Goal: Task Accomplishment & Management: Manage account settings

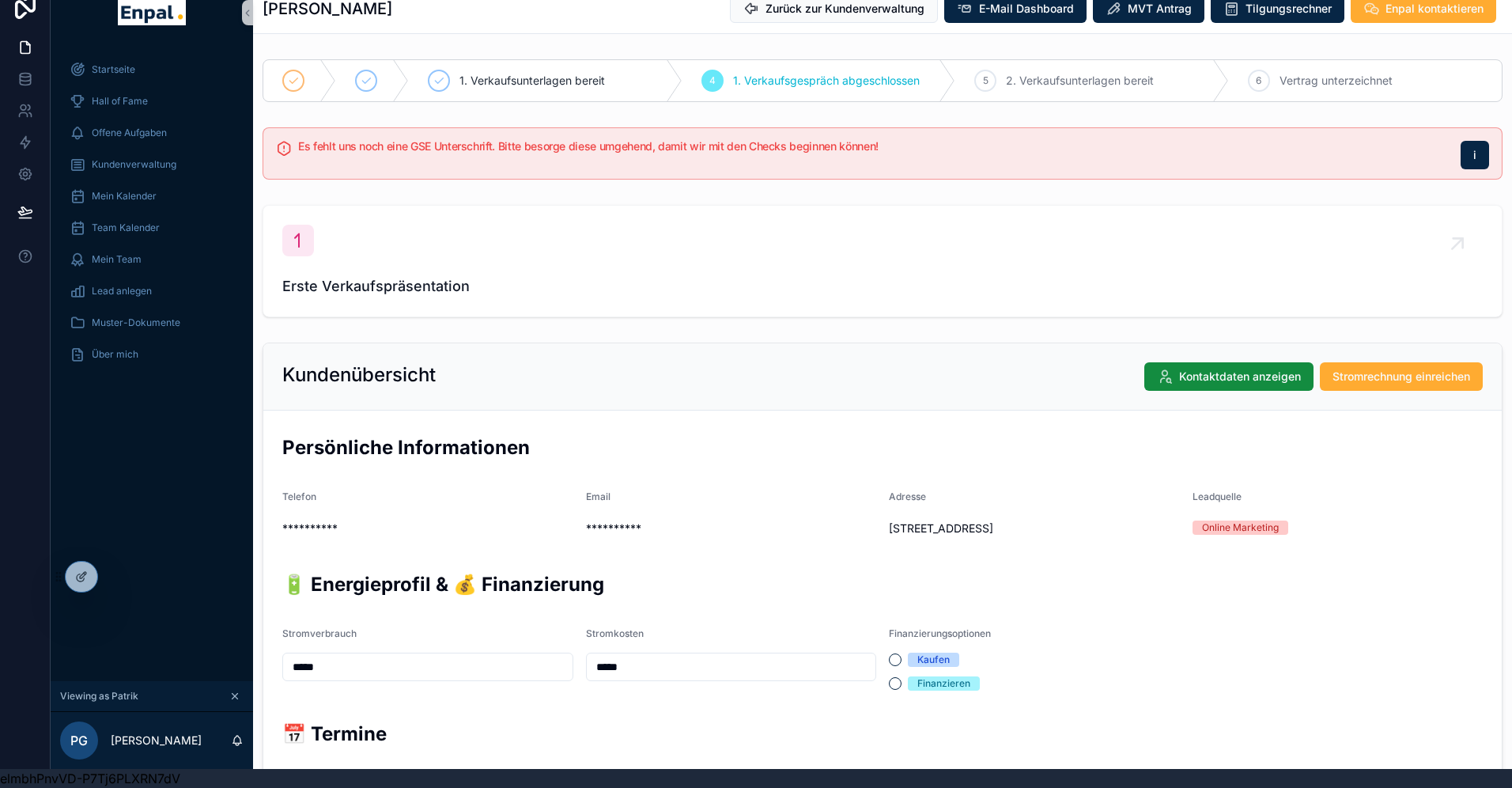
scroll to position [417, 0]
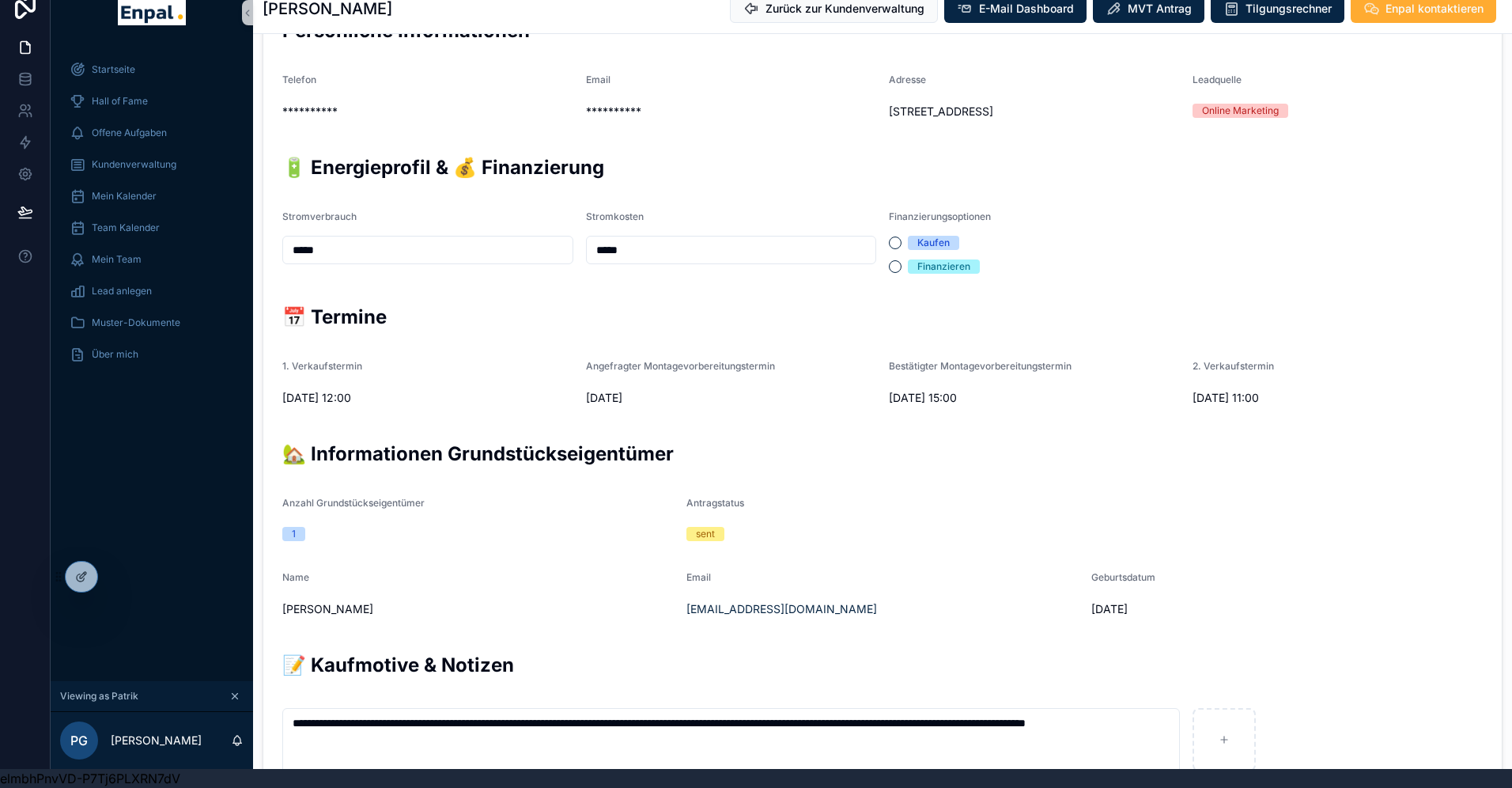
click at [120, 467] on div "Startseite Hall of Fame Offene Aufgaben Kundenverwaltung Mein Kalender Team Kal…" at bounding box center [151, 363] width 202 height 637
click at [121, 580] on icon at bounding box center [120, 580] width 2 height 3
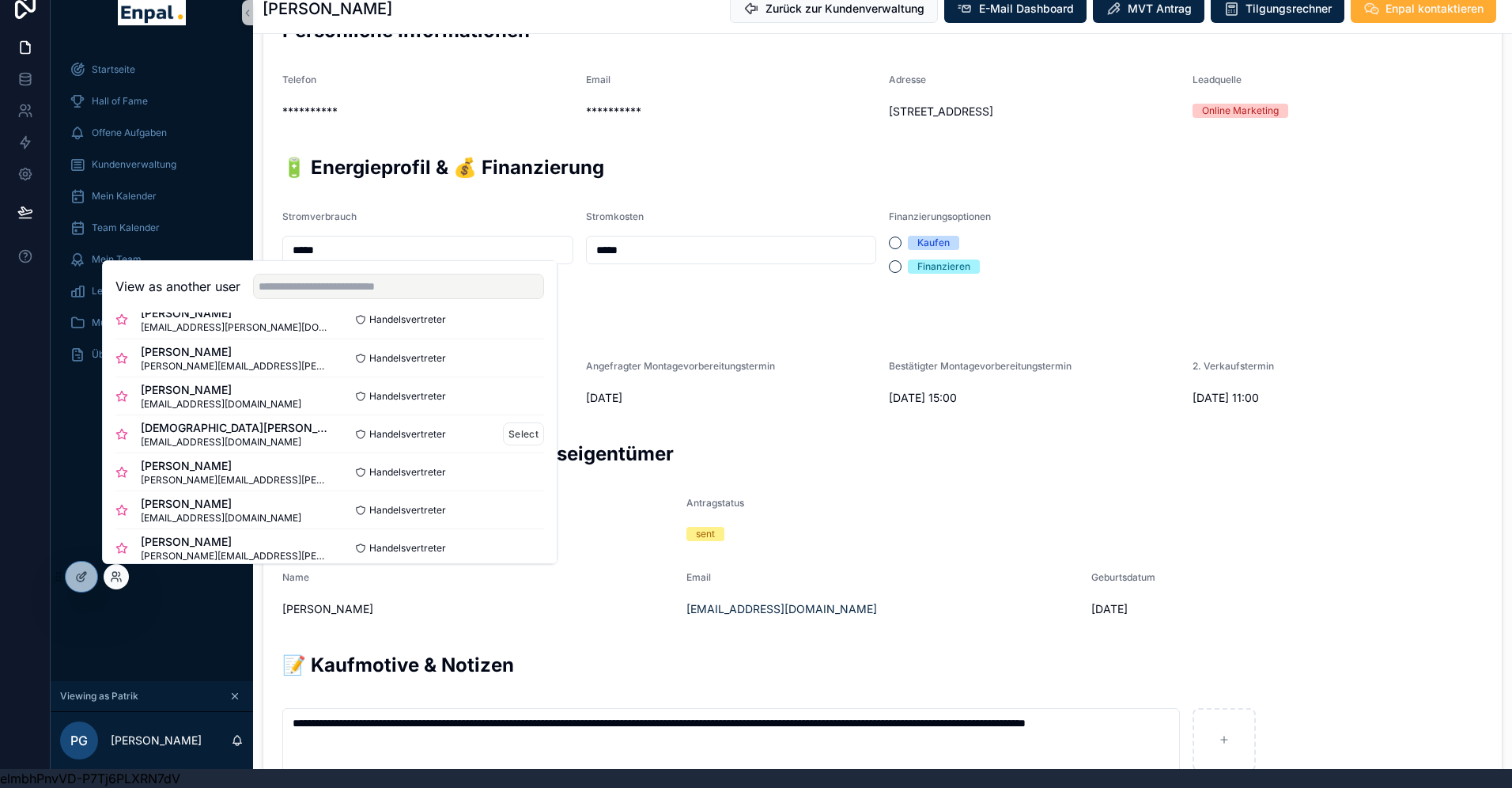
scroll to position [22, 0]
click at [520, 395] on button "Select" at bounding box center [523, 398] width 41 height 23
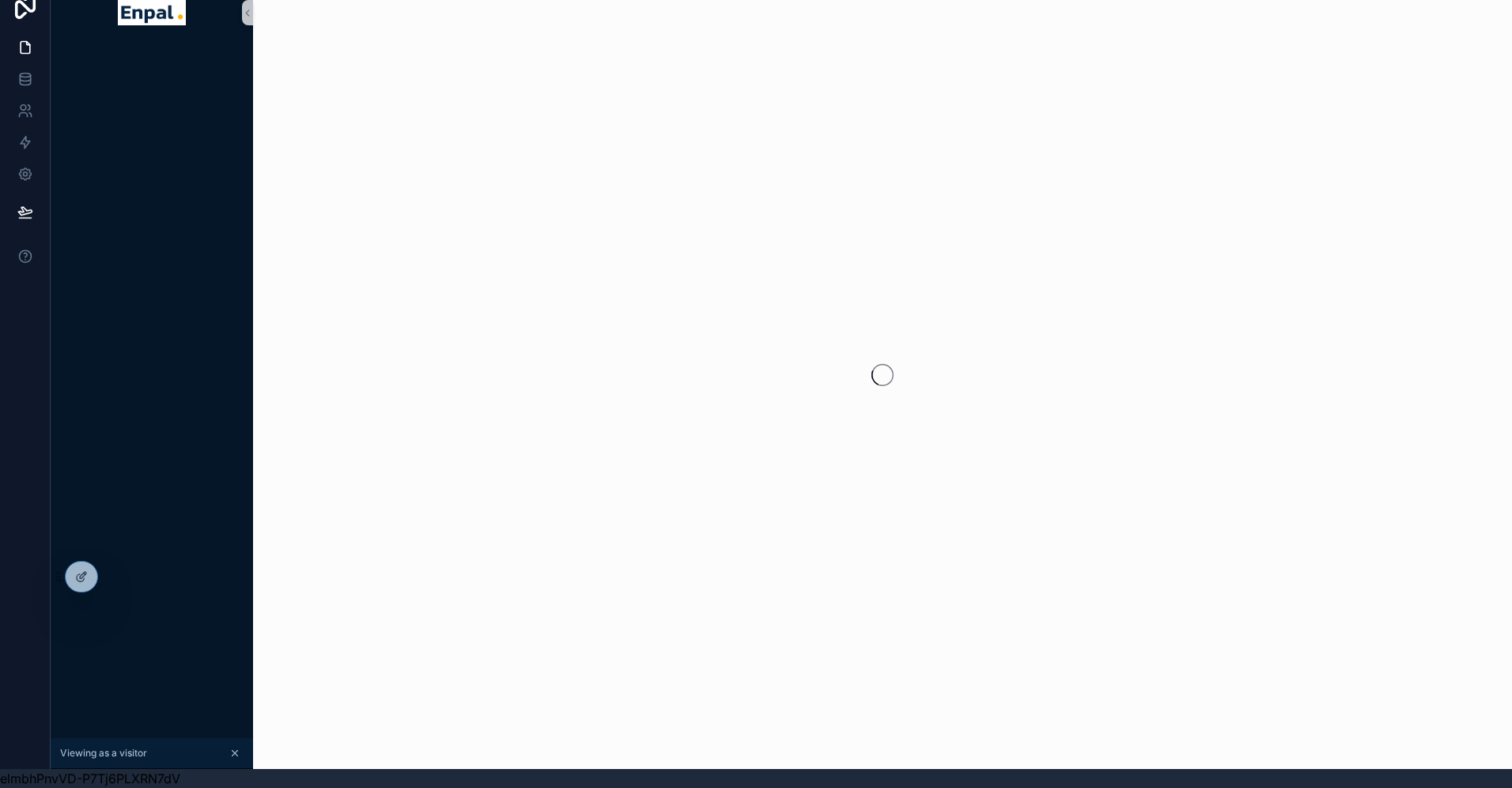
scroll to position [19, 0]
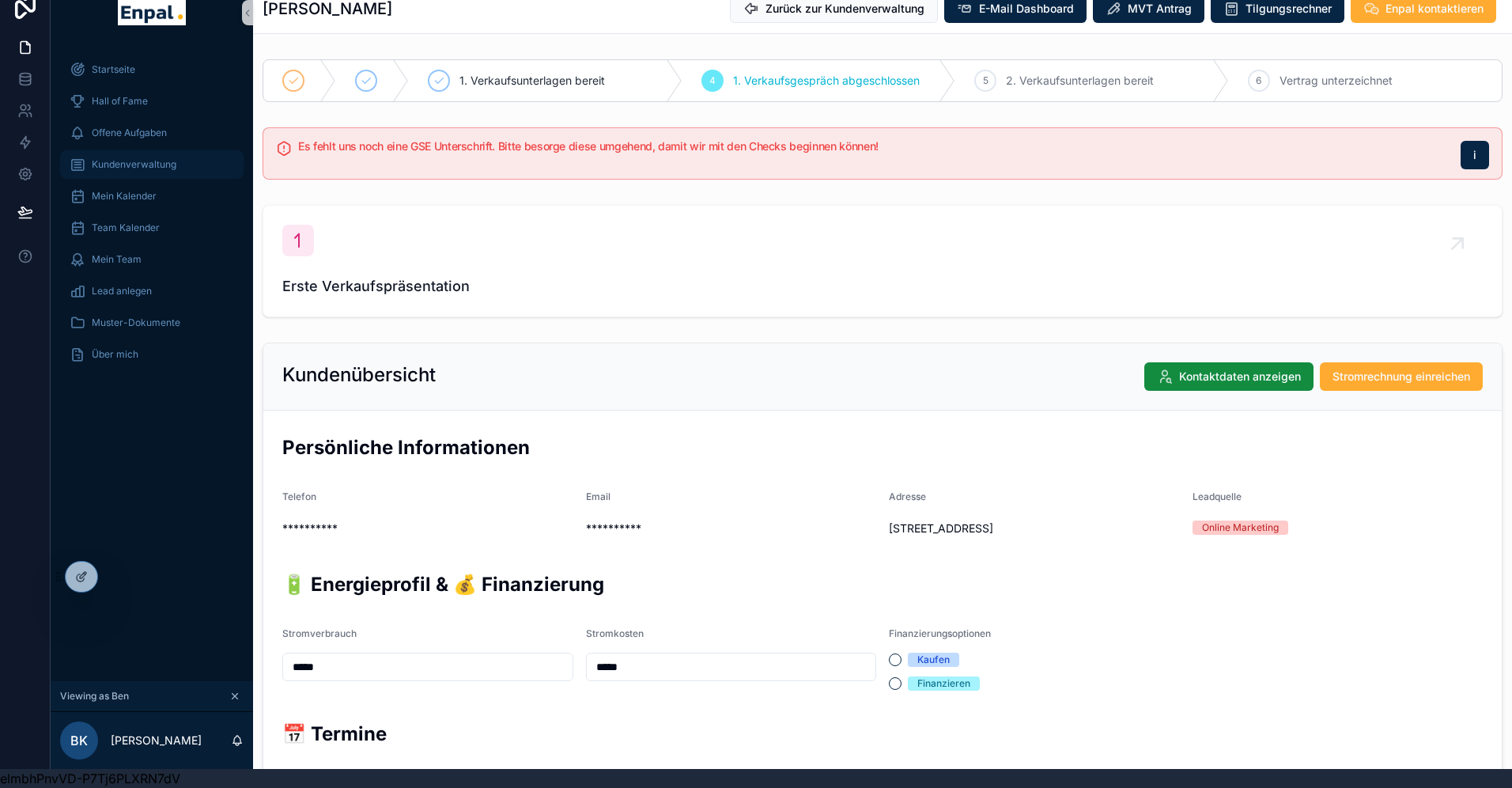
click at [125, 162] on span "Kundenverwaltung" at bounding box center [133, 164] width 85 height 13
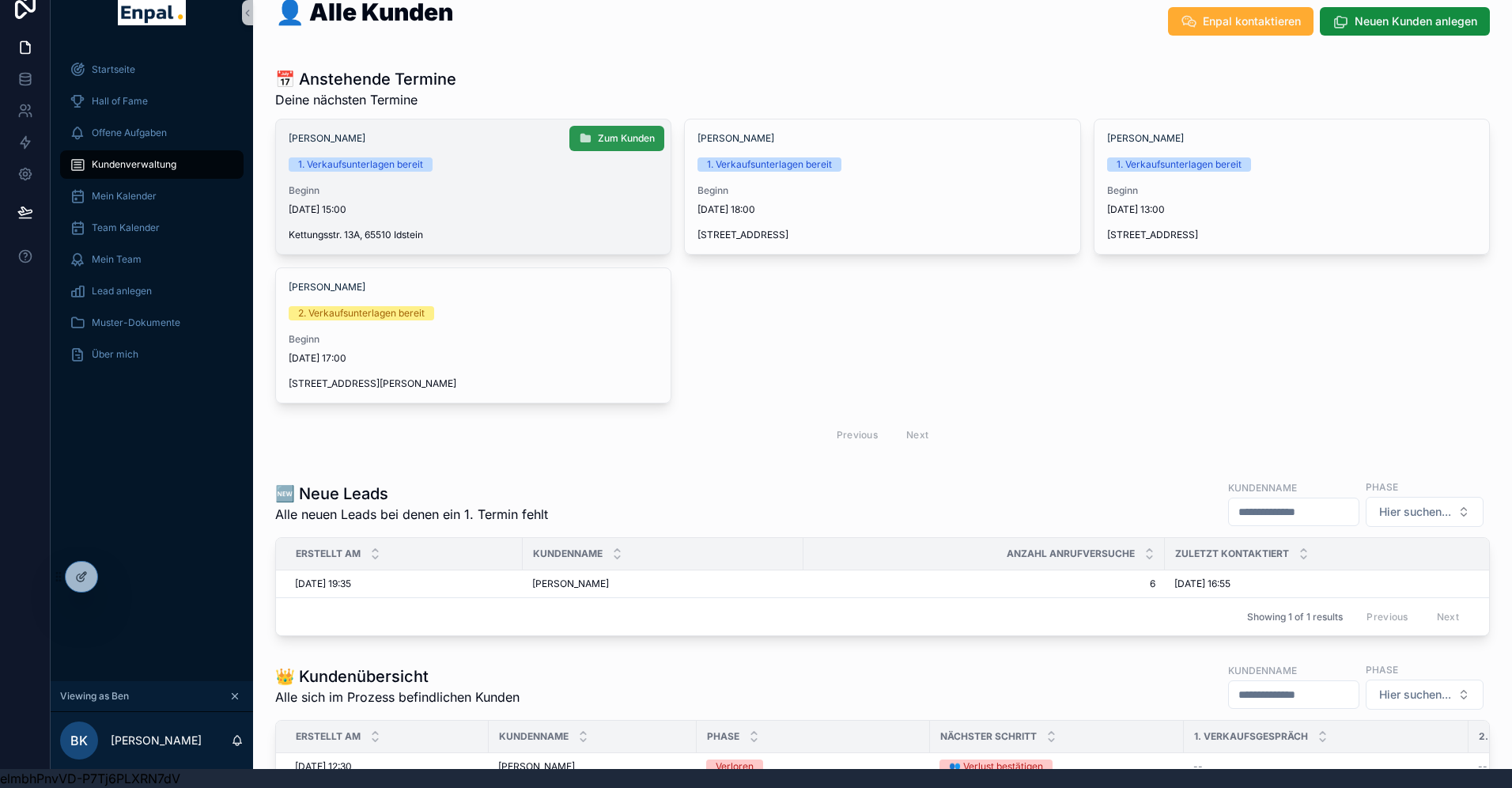
click at [593, 137] on button "Zum Kunden" at bounding box center [616, 138] width 95 height 26
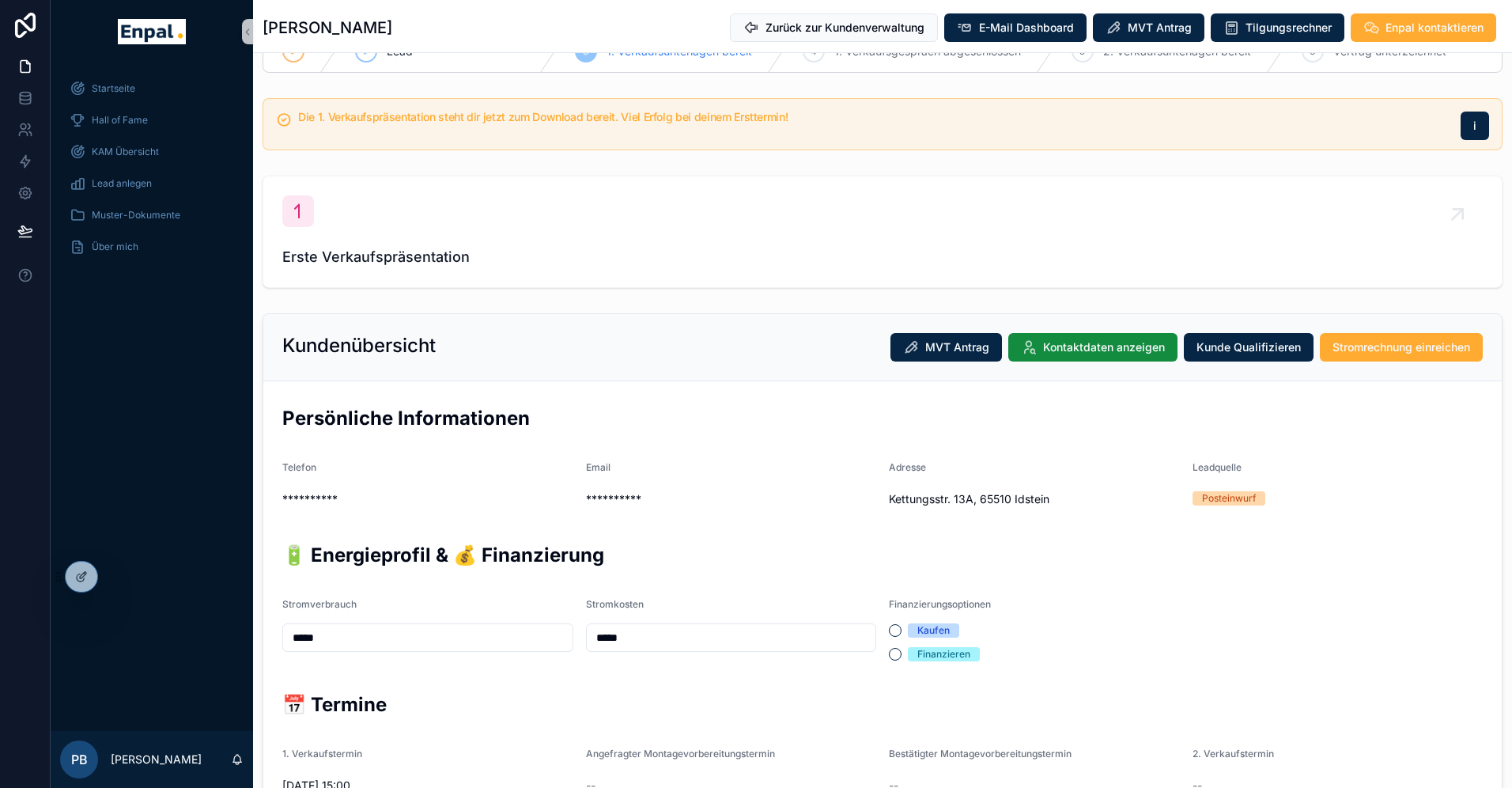
scroll to position [49, 0]
